Goal: Task Accomplishment & Management: Complete application form

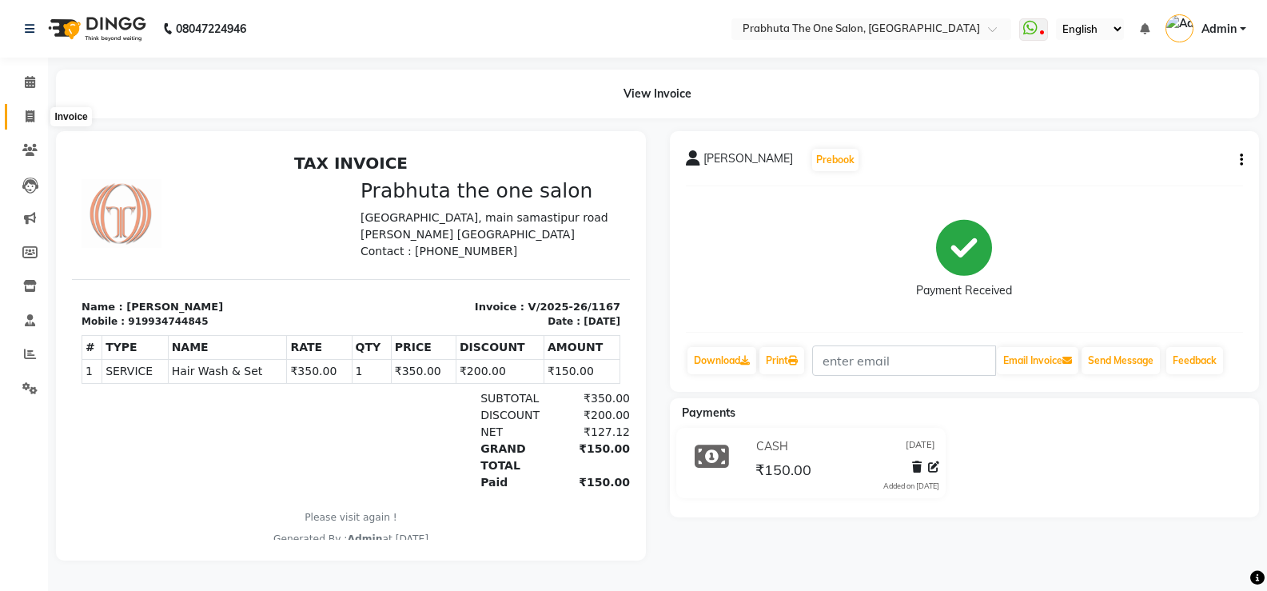
click at [22, 118] on span at bounding box center [30, 117] width 28 height 18
select select "service"
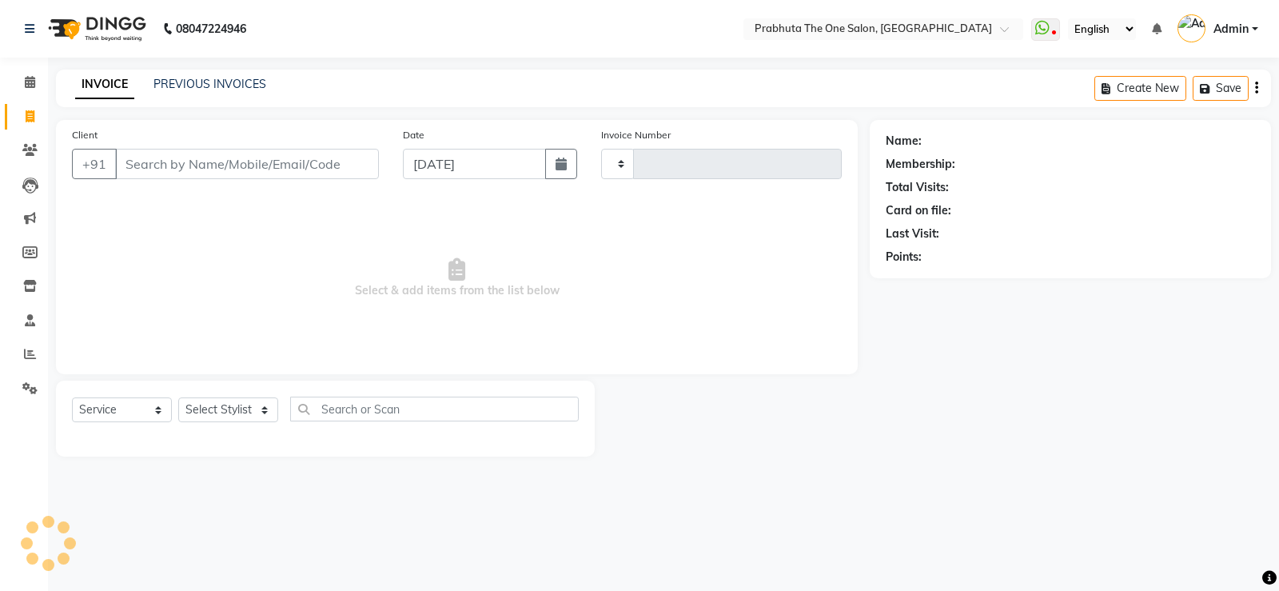
type input "1168"
select select "5326"
click at [37, 82] on span at bounding box center [30, 83] width 28 height 18
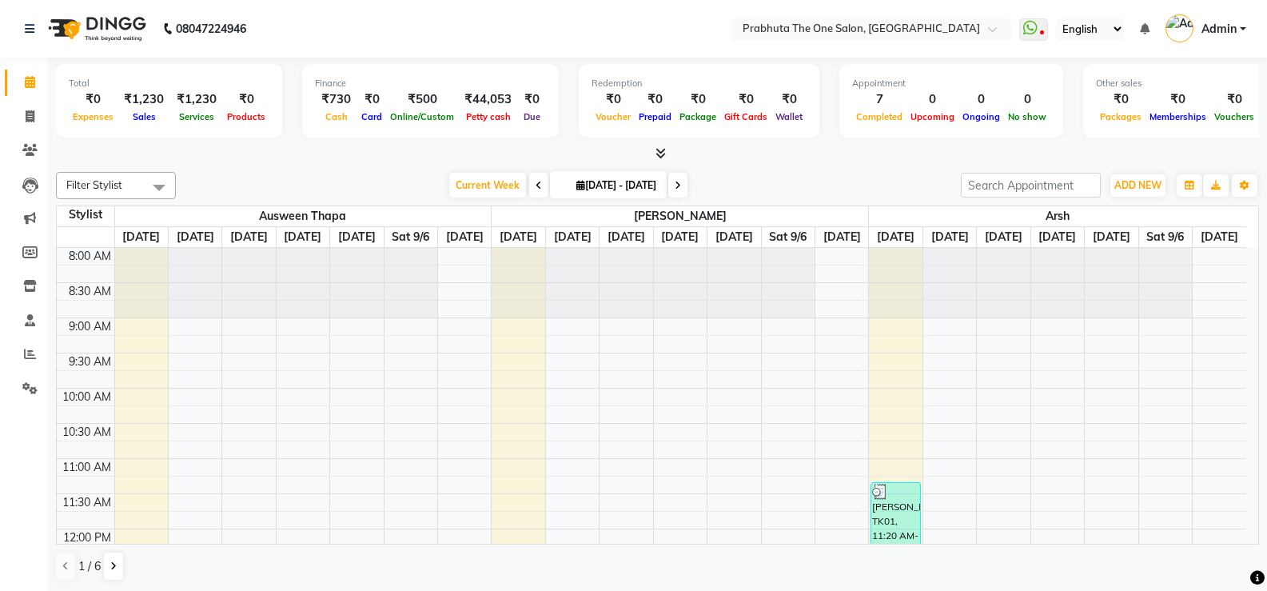
click at [46, 126] on li "Invoice" at bounding box center [24, 117] width 48 height 34
click at [30, 121] on icon at bounding box center [30, 116] width 9 height 12
select select "service"
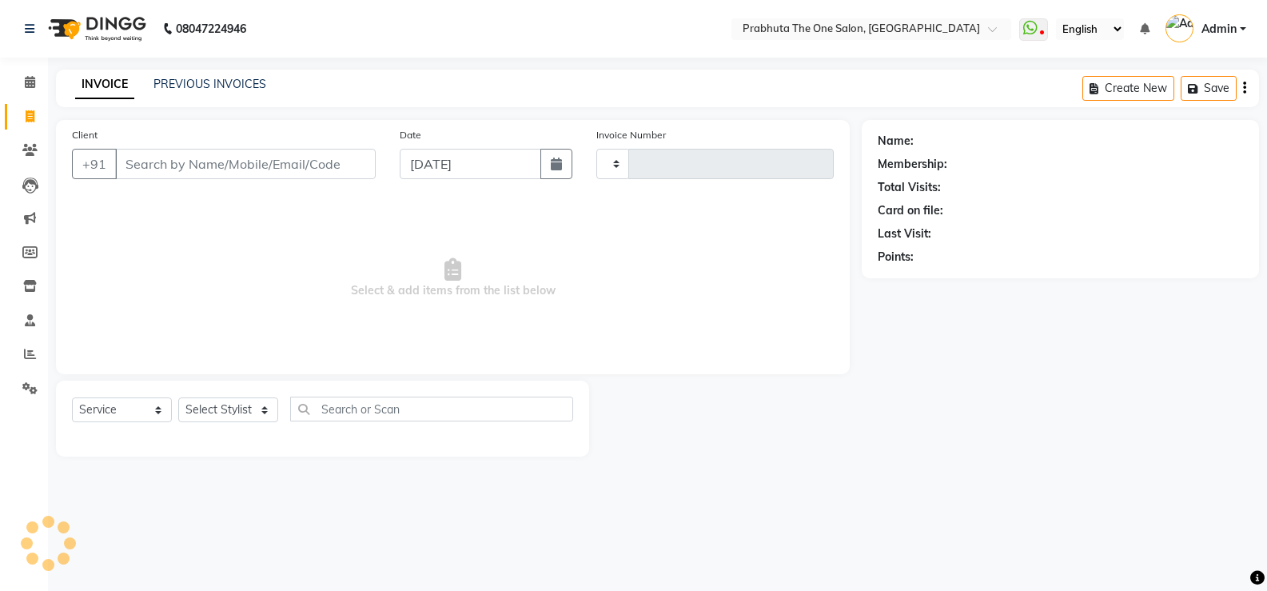
type input "1168"
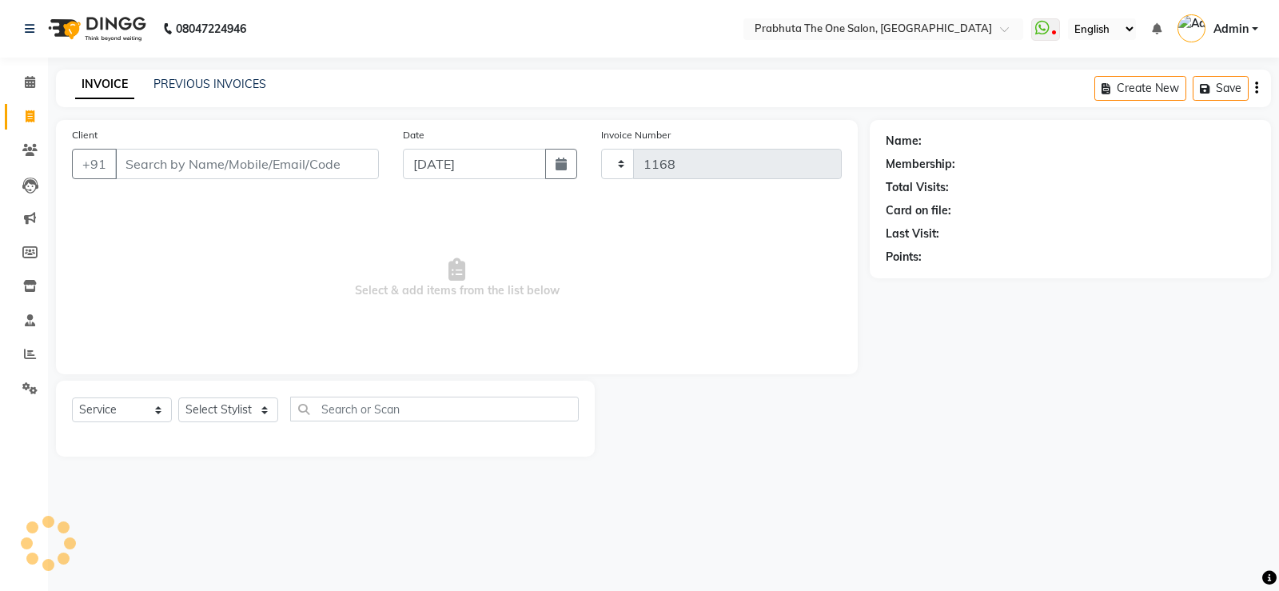
select select "5326"
click at [37, 82] on span at bounding box center [30, 83] width 28 height 18
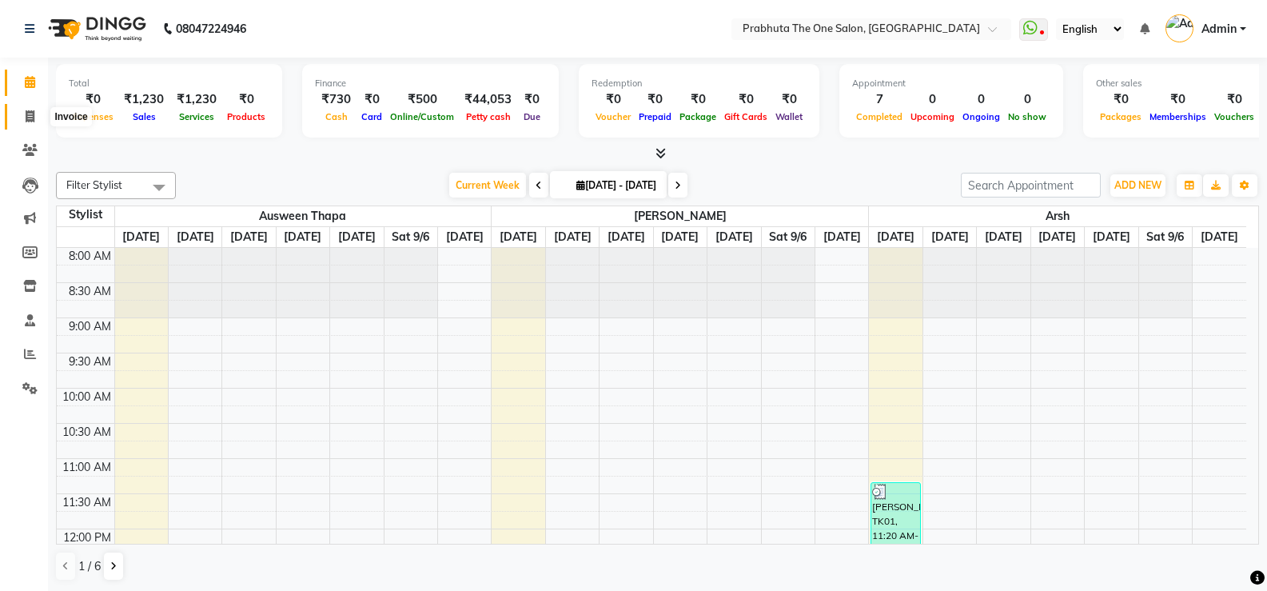
click at [27, 121] on icon at bounding box center [30, 116] width 9 height 12
select select "service"
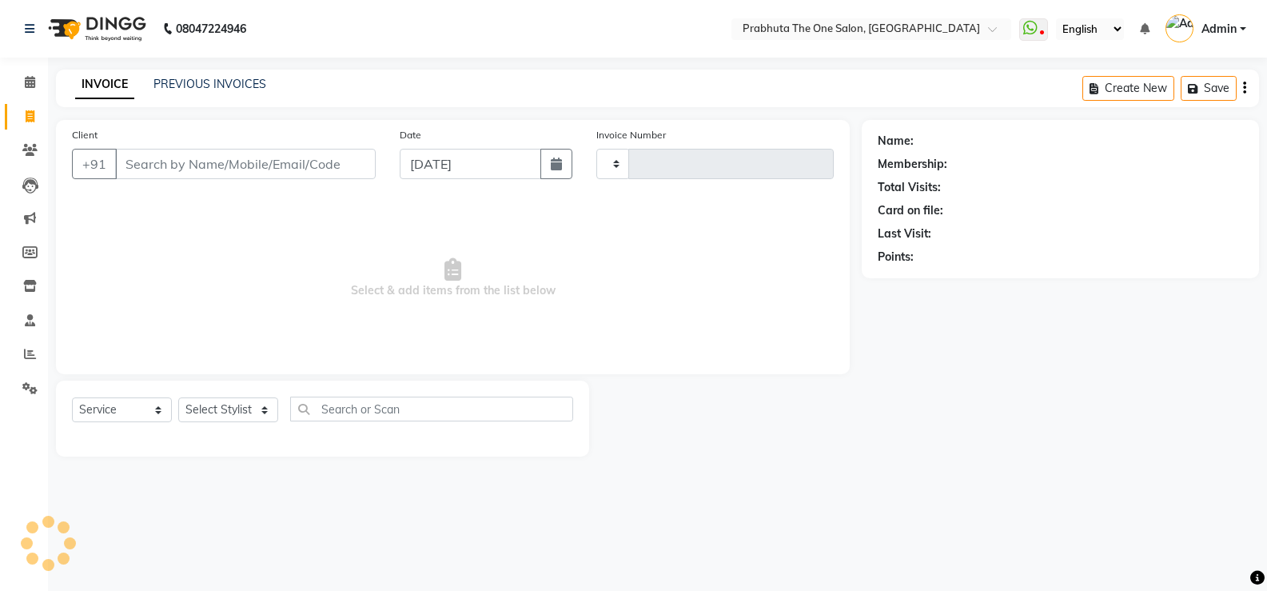
type input "1168"
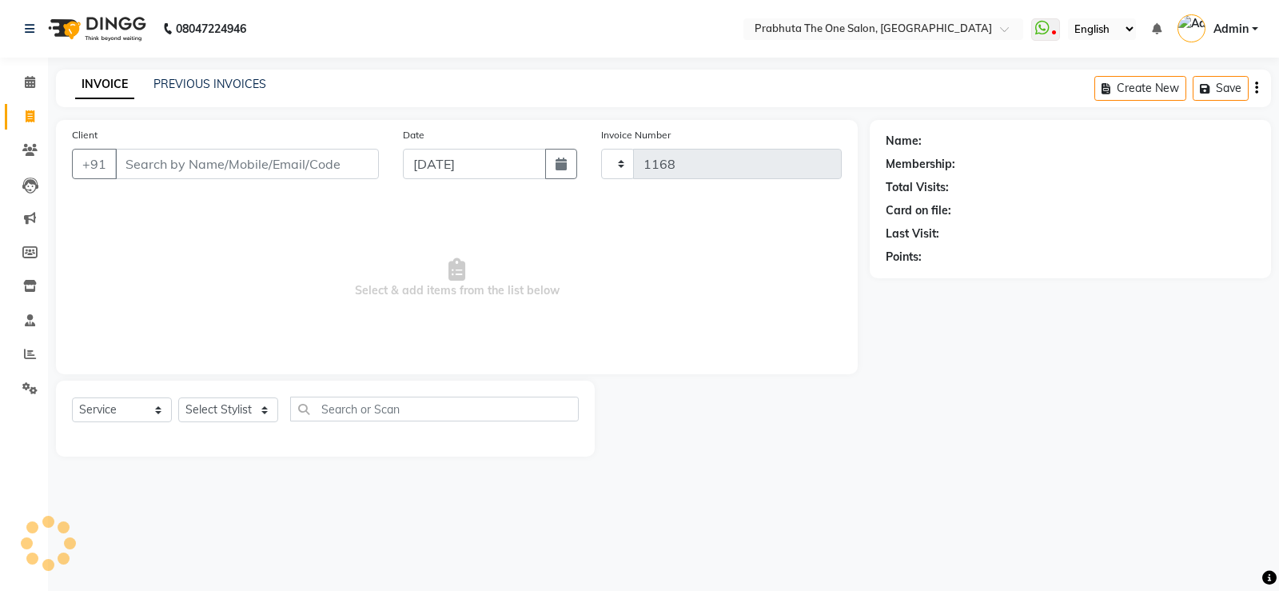
select select "5326"
click at [158, 166] on input "Client" at bounding box center [247, 164] width 264 height 30
